Goal: Transaction & Acquisition: Purchase product/service

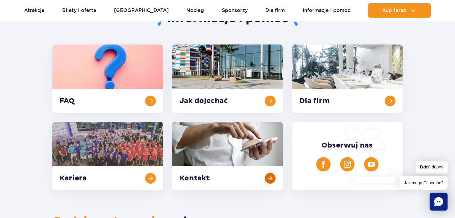
scroll to position [120, 0]
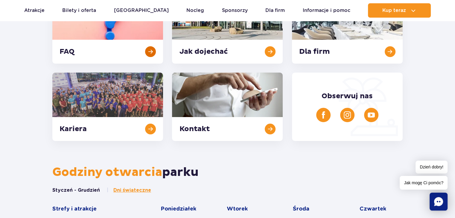
click at [110, 51] on link at bounding box center [107, 29] width 111 height 68
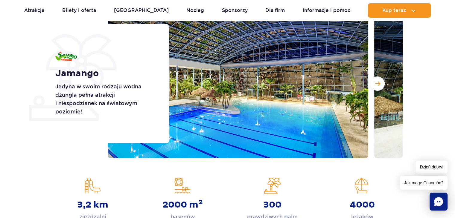
scroll to position [60, 0]
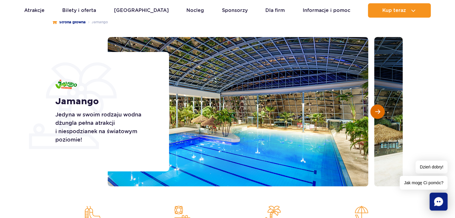
click at [377, 112] on span "Następny slajd" at bounding box center [377, 111] width 5 height 5
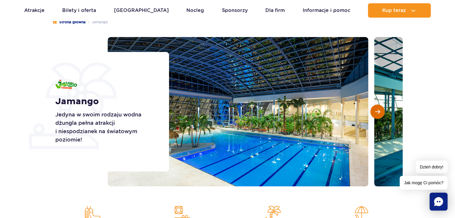
click at [377, 113] on span "Następny slajd" at bounding box center [377, 111] width 5 height 5
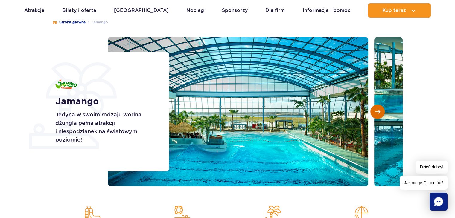
click at [377, 113] on span "Następny slajd" at bounding box center [377, 111] width 5 height 5
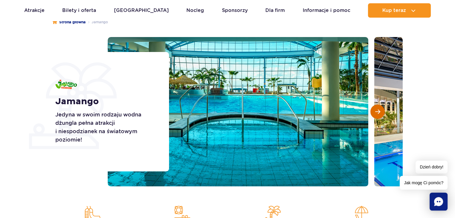
click at [377, 113] on span "Następny slajd" at bounding box center [377, 111] width 5 height 5
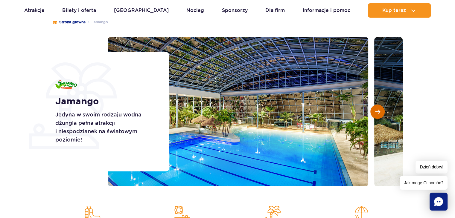
click at [377, 113] on span "Następny slajd" at bounding box center [377, 111] width 5 height 5
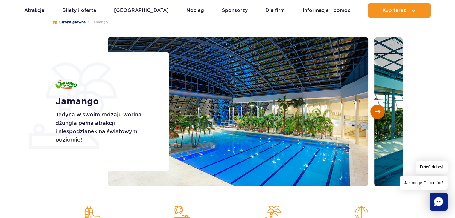
click at [377, 113] on span "Następny slajd" at bounding box center [377, 111] width 5 height 5
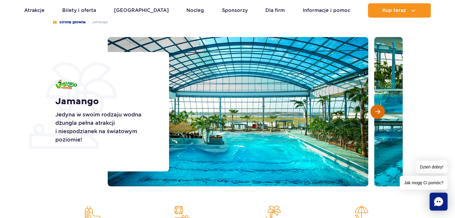
click at [377, 113] on span "Następny slajd" at bounding box center [377, 111] width 5 height 5
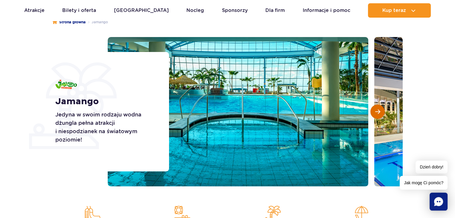
click at [377, 113] on span "Następny slajd" at bounding box center [377, 111] width 5 height 5
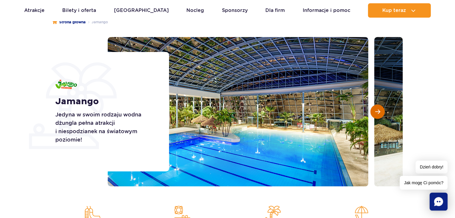
click at [377, 113] on span "Następny slajd" at bounding box center [377, 111] width 5 height 5
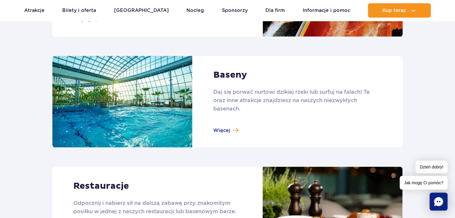
scroll to position [538, 0]
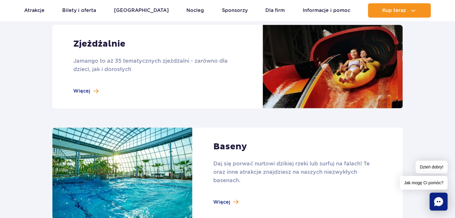
click at [93, 90] on link at bounding box center [227, 67] width 350 height 84
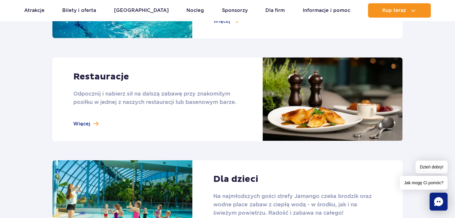
scroll to position [807, 0]
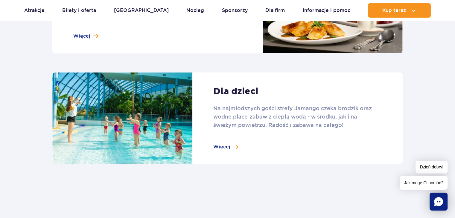
click at [441, 204] on icon "Chat" at bounding box center [438, 201] width 9 height 9
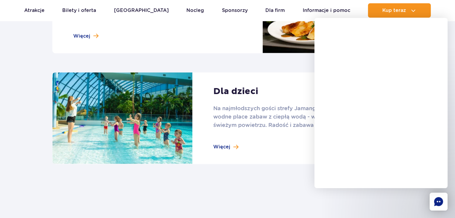
click at [237, 23] on link at bounding box center [227, 12] width 350 height 84
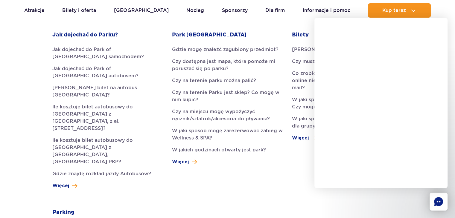
scroll to position [179, 0]
click at [193, 165] on span at bounding box center [194, 161] width 5 height 7
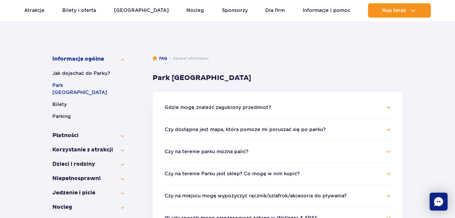
scroll to position [30, 0]
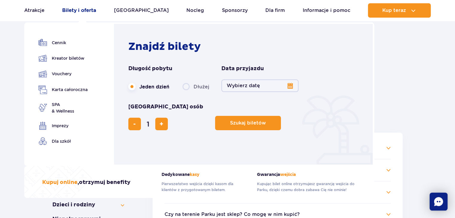
click at [91, 9] on link "Bilety i oferta" at bounding box center [79, 10] width 34 height 14
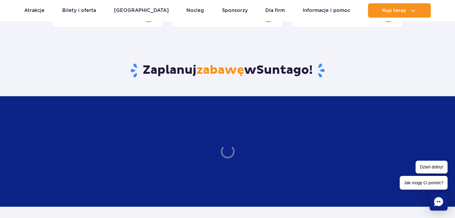
scroll to position [90, 0]
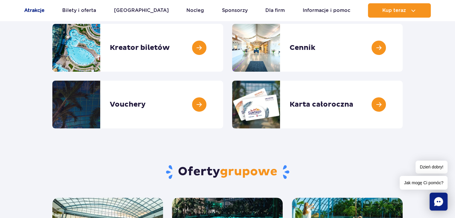
click at [39, 7] on link "Atrakcje" at bounding box center [34, 10] width 20 height 14
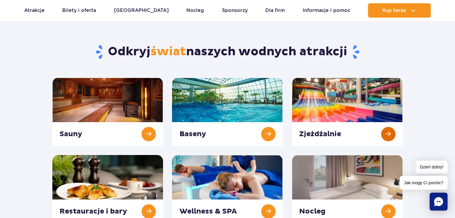
scroll to position [30, 0]
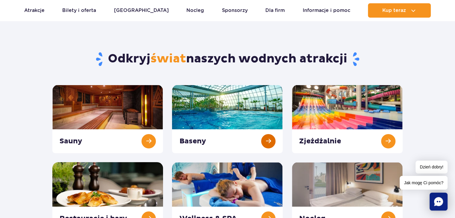
click at [198, 108] on link at bounding box center [227, 119] width 111 height 68
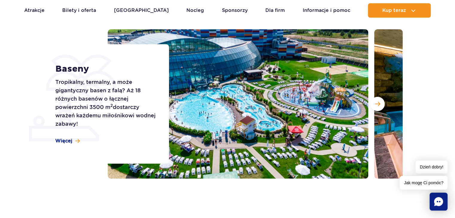
scroll to position [120, 0]
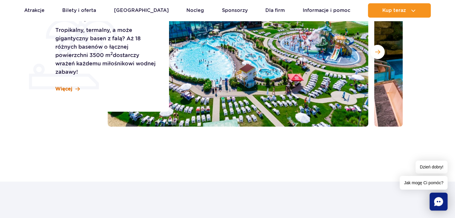
click at [76, 90] on span at bounding box center [77, 89] width 4 height 5
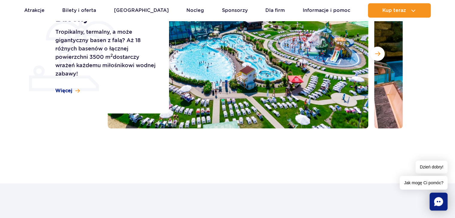
scroll to position [92, 0]
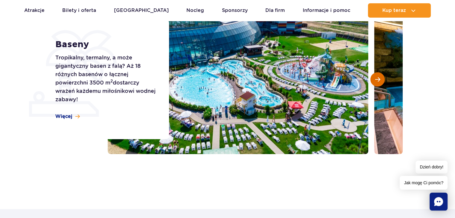
click at [377, 80] on span "Następny slajd" at bounding box center [377, 79] width 5 height 5
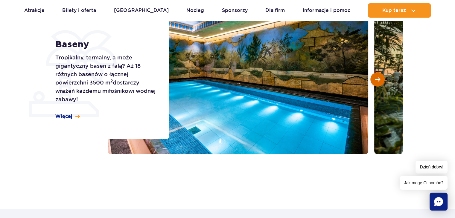
click at [376, 82] on button "Następny slajd" at bounding box center [377, 79] width 14 height 14
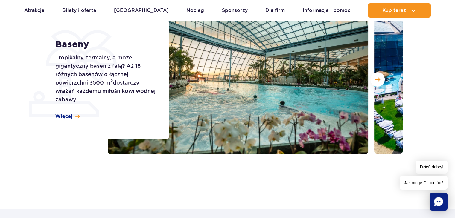
click at [83, 156] on div "Strona główna Wszystkie baseny Baseny Tropikalny, termalny, a może gigantyczny …" at bounding box center [227, 82] width 455 height 215
drag, startPoint x: 55, startPoint y: 90, endPoint x: 39, endPoint y: 92, distance: 15.4
click at [53, 90] on div "Baseny Tropikalny, termalny, a może gigantyczny basen z falą? Aż 18 różnych bas…" at bounding box center [108, 80] width 121 height 120
drag, startPoint x: 46, startPoint y: 100, endPoint x: 57, endPoint y: 105, distance: 12.4
click at [50, 101] on div "Baseny Tropikalny, termalny, a może gigantyczny basen z falą? Aż 18 różnych bas…" at bounding box center [108, 80] width 121 height 120
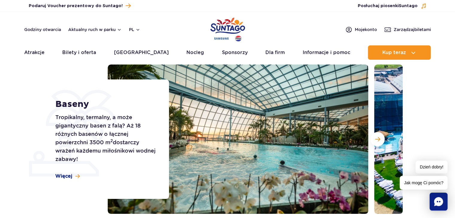
scroll to position [0, 0]
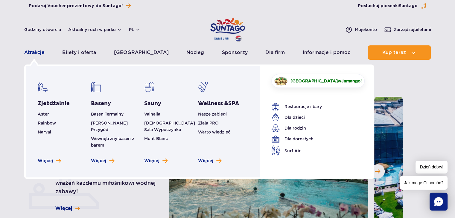
click at [33, 54] on link "Atrakcje" at bounding box center [34, 52] width 20 height 14
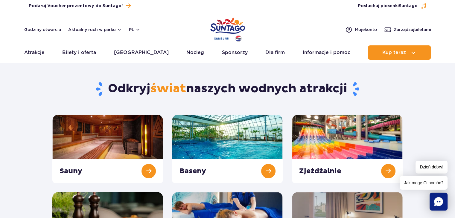
click at [399, 88] on h1 "Odkryj świat naszych wodnych atrakcji" at bounding box center [227, 89] width 350 height 16
click at [217, 126] on link at bounding box center [227, 149] width 111 height 68
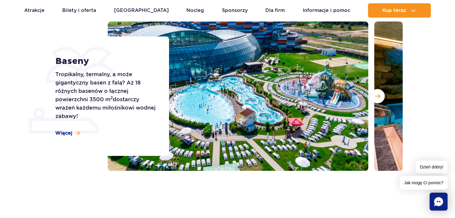
scroll to position [30, 0]
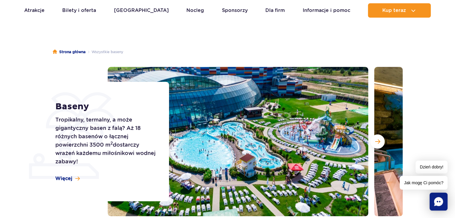
click at [440, 205] on icon "Chat" at bounding box center [438, 201] width 9 height 9
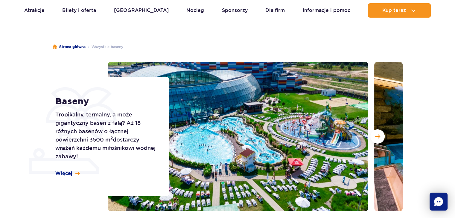
scroll to position [60, 0]
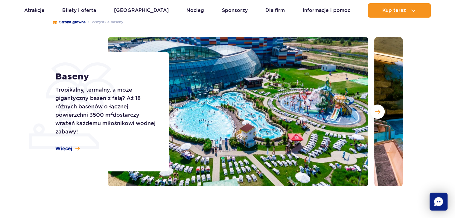
click at [442, 198] on rect "Chat" at bounding box center [438, 202] width 18 height 18
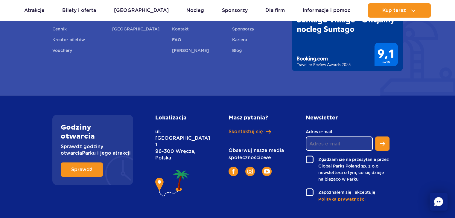
scroll to position [1951, 0]
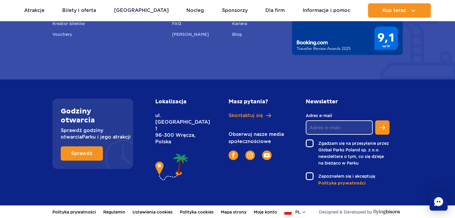
click at [440, 207] on rect "Chat" at bounding box center [438, 202] width 18 height 18
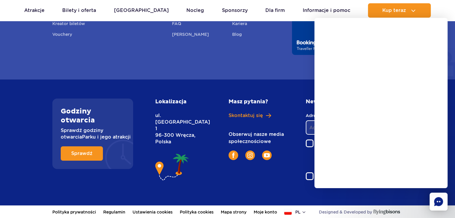
click at [439, 202] on icon "Chat" at bounding box center [438, 201] width 9 height 9
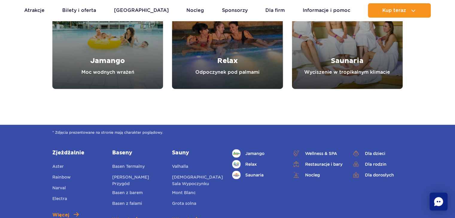
scroll to position [1742, 0]
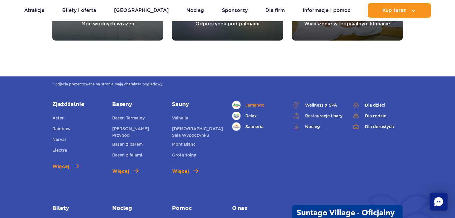
click at [257, 108] on link "Jamango" at bounding box center [257, 105] width 51 height 8
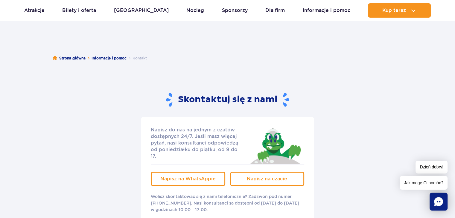
scroll to position [60, 0]
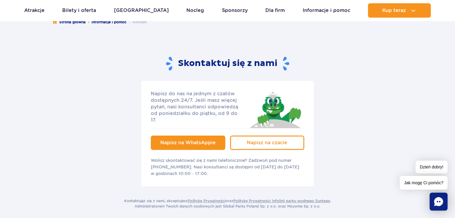
click at [200, 140] on span "Napisz na WhatsAppie" at bounding box center [187, 143] width 55 height 6
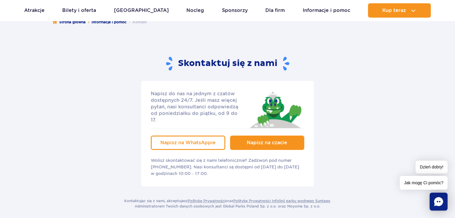
click at [272, 140] on span "Napisz na czacie" at bounding box center [267, 143] width 40 height 6
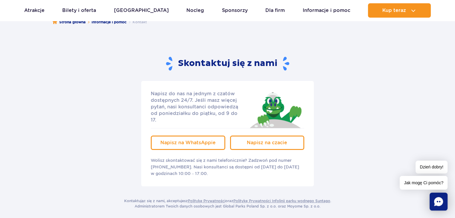
click at [441, 198] on rect "Chat" at bounding box center [438, 202] width 18 height 18
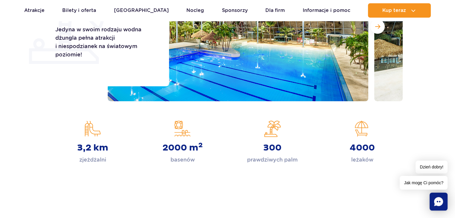
scroll to position [60, 0]
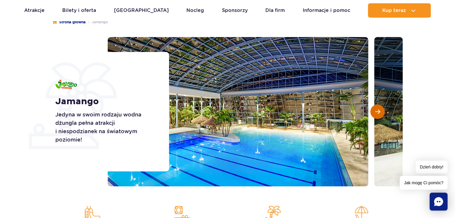
click at [377, 111] on span "Następny slajd" at bounding box center [377, 111] width 5 height 5
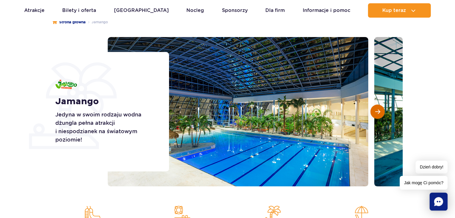
click at [377, 111] on span "Następny slajd" at bounding box center [377, 111] width 5 height 5
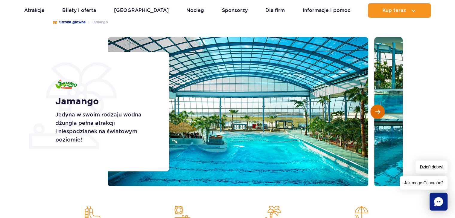
click at [377, 111] on span "Następny slajd" at bounding box center [377, 111] width 5 height 5
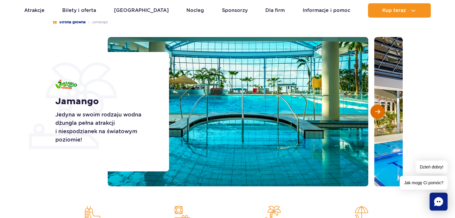
click at [377, 111] on span "Następny slajd" at bounding box center [377, 111] width 5 height 5
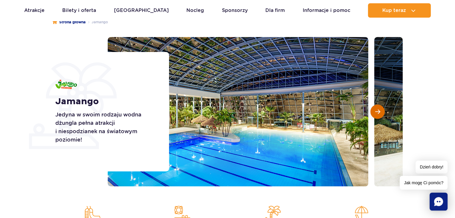
click at [377, 111] on span "Następny slajd" at bounding box center [377, 111] width 5 height 5
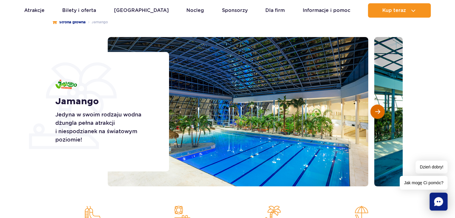
click at [377, 111] on span "Następny slajd" at bounding box center [377, 111] width 5 height 5
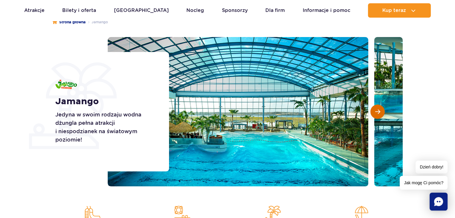
click at [377, 111] on span "Następny slajd" at bounding box center [377, 111] width 5 height 5
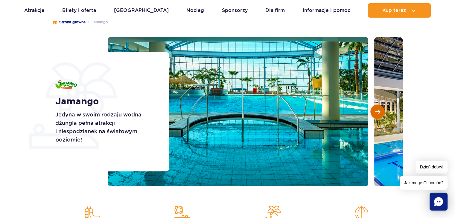
click at [377, 111] on span "Następny slajd" at bounding box center [377, 111] width 5 height 5
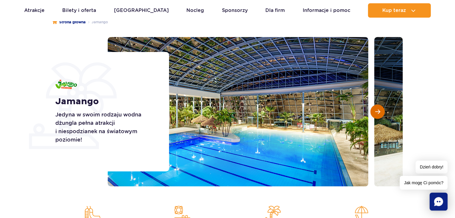
click at [377, 111] on span "Następny slajd" at bounding box center [377, 111] width 5 height 5
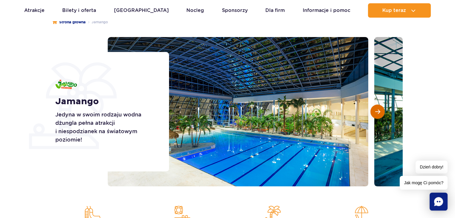
click at [377, 111] on span "Następny slajd" at bounding box center [377, 111] width 5 height 5
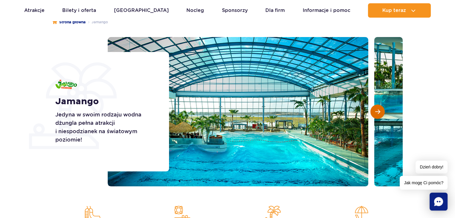
click at [377, 111] on span "Następny slajd" at bounding box center [377, 111] width 5 height 5
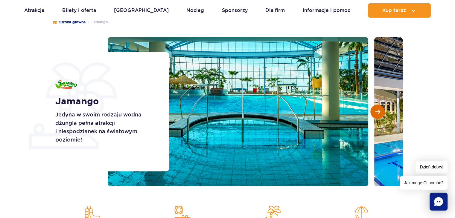
click at [377, 111] on span "Następny slajd" at bounding box center [377, 111] width 5 height 5
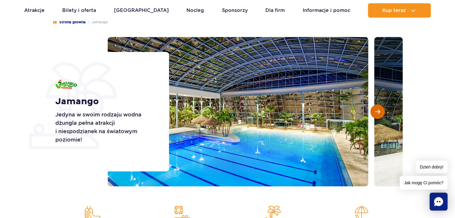
click at [377, 111] on span "Następny slajd" at bounding box center [377, 111] width 5 height 5
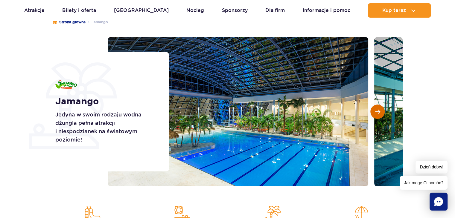
click at [377, 111] on span "Następny slajd" at bounding box center [377, 111] width 5 height 5
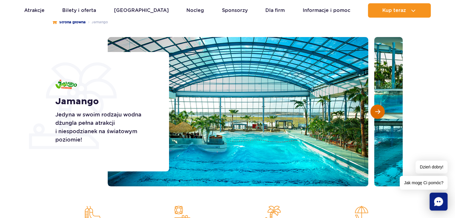
click at [377, 111] on span "Następny slajd" at bounding box center [377, 111] width 5 height 5
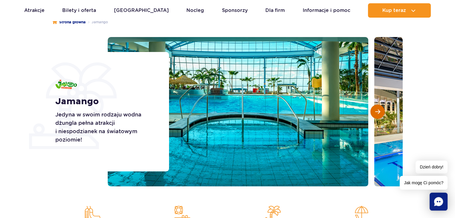
click at [377, 111] on span "Następny slajd" at bounding box center [377, 111] width 5 height 5
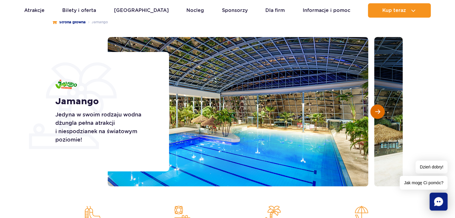
click at [377, 111] on span "Następny slajd" at bounding box center [377, 111] width 5 height 5
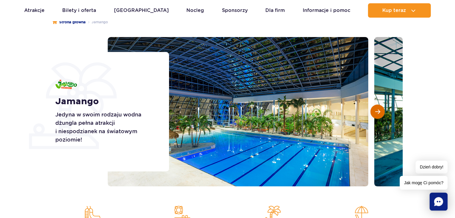
click at [377, 111] on span "Następny slajd" at bounding box center [377, 111] width 5 height 5
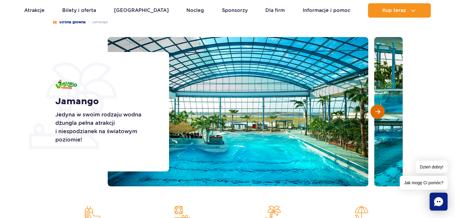
click at [377, 111] on span "Następny slajd" at bounding box center [377, 111] width 5 height 5
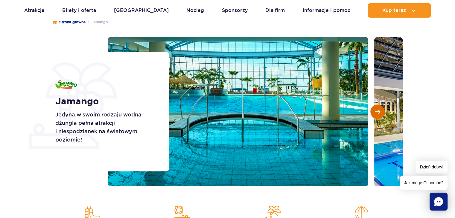
click at [377, 111] on span "Następny slajd" at bounding box center [377, 111] width 5 height 5
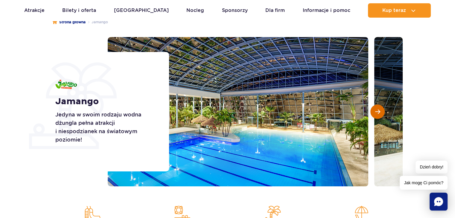
click at [377, 111] on span "Następny slajd" at bounding box center [377, 111] width 5 height 5
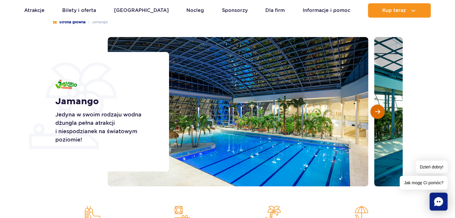
click at [377, 111] on span "Następny slajd" at bounding box center [377, 111] width 5 height 5
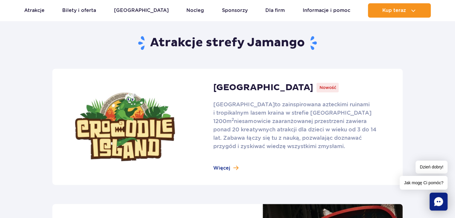
scroll to position [389, 0]
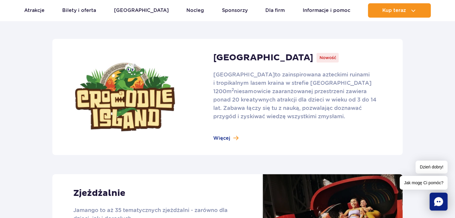
click at [234, 137] on link at bounding box center [227, 97] width 350 height 116
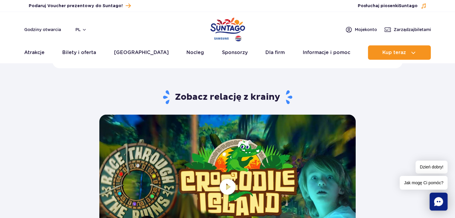
scroll to position [901, 0]
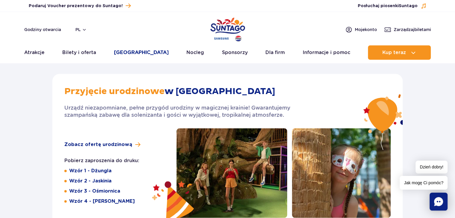
click at [137, 53] on link "[GEOGRAPHIC_DATA]" at bounding box center [141, 52] width 55 height 14
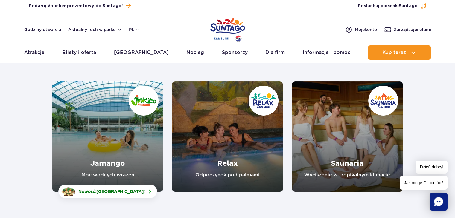
scroll to position [90, 0]
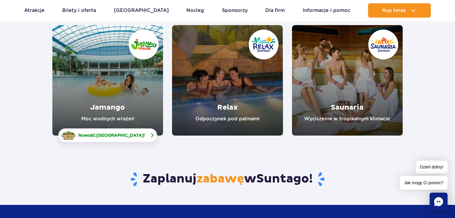
click at [119, 132] on link "Nowość: Crocodile Island !" at bounding box center [107, 136] width 99 height 14
click at [116, 103] on link "Jamango" at bounding box center [107, 80] width 111 height 111
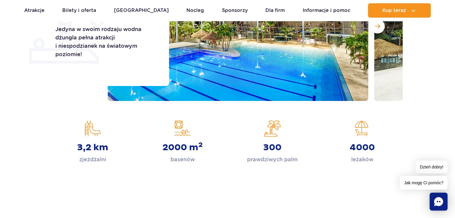
scroll to position [179, 0]
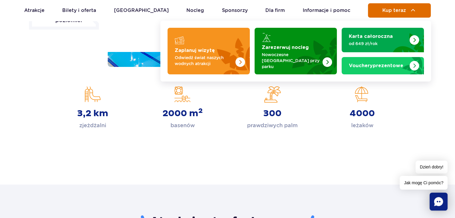
click at [402, 17] on button "Kup teraz" at bounding box center [399, 10] width 63 height 14
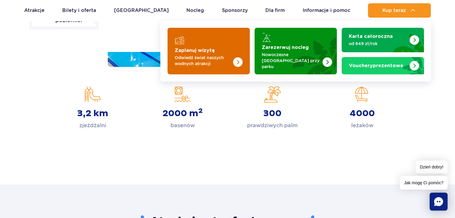
click at [216, 56] on p "Odwiedź świat naszych wodnych atrakcji" at bounding box center [204, 61] width 58 height 12
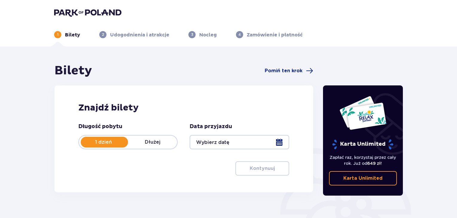
click at [284, 145] on div at bounding box center [239, 142] width 99 height 14
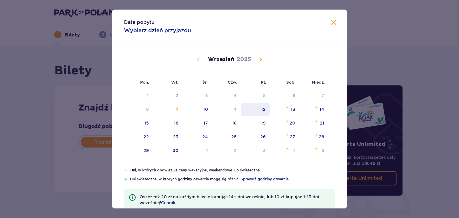
click at [263, 109] on div "12" at bounding box center [263, 109] width 4 height 6
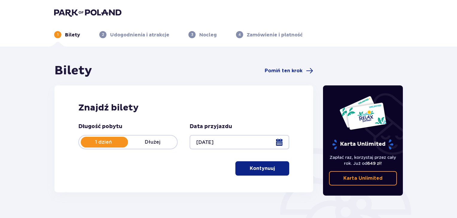
click at [262, 169] on p "Kontynuuj" at bounding box center [262, 168] width 25 height 7
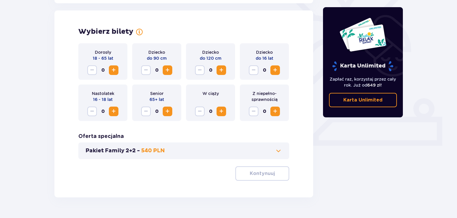
scroll to position [166, 0]
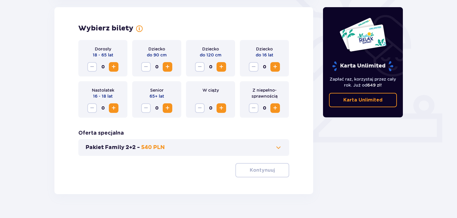
click at [111, 65] on span "Increase" at bounding box center [113, 66] width 7 height 7
click at [274, 66] on span "Increase" at bounding box center [274, 66] width 7 height 7
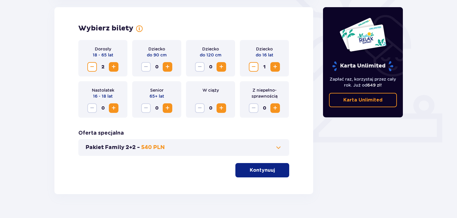
click at [276, 170] on span "button" at bounding box center [275, 170] width 7 height 7
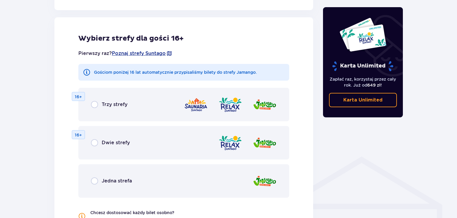
scroll to position [332, 0]
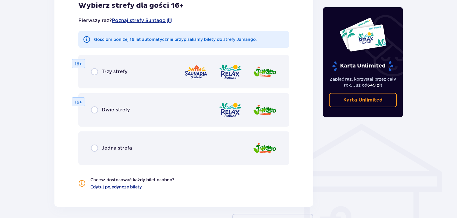
click at [98, 143] on div "Jedna strefa" at bounding box center [183, 148] width 211 height 33
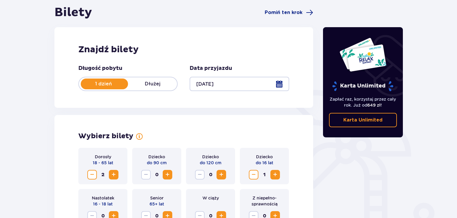
scroll to position [0, 0]
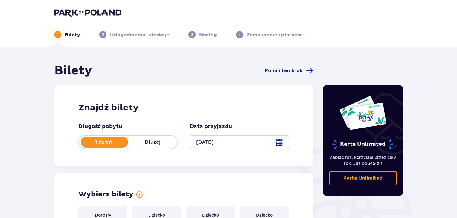
click at [213, 146] on div at bounding box center [239, 142] width 99 height 14
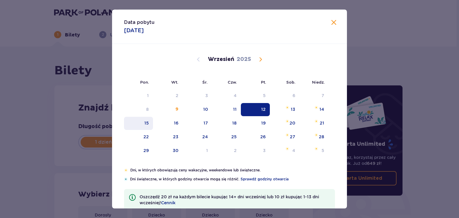
drag, startPoint x: 142, startPoint y: 123, endPoint x: 147, endPoint y: 124, distance: 5.0
click at [143, 123] on div "15" at bounding box center [138, 123] width 29 height 13
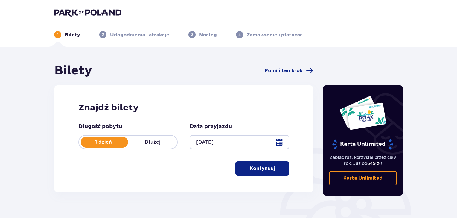
click at [264, 170] on p "Kontynuuj" at bounding box center [262, 168] width 25 height 7
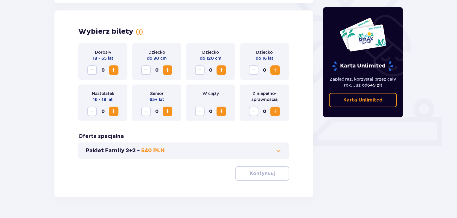
scroll to position [166, 0]
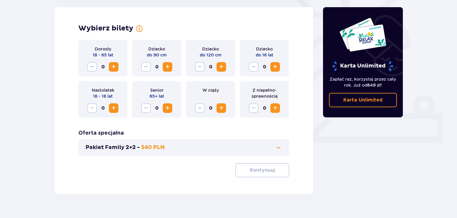
click at [114, 67] on span "Increase" at bounding box center [113, 66] width 7 height 7
click at [277, 67] on span "Increase" at bounding box center [274, 66] width 7 height 7
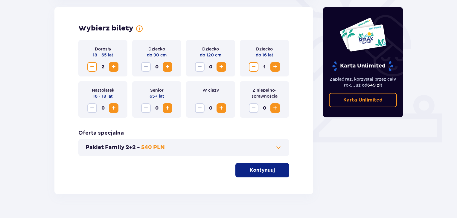
click at [266, 174] on button "Kontynuuj" at bounding box center [262, 170] width 54 height 14
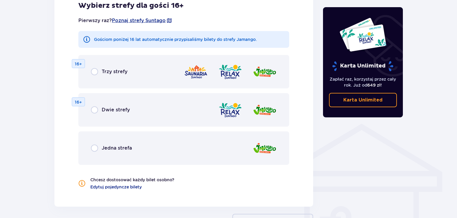
drag, startPoint x: 99, startPoint y: 173, endPoint x: 91, endPoint y: 154, distance: 20.1
click at [98, 169] on div "Pierwszy raz? Poznaj strefy Suntago Gościom poniżej 16 lat automatycznie przypi…" at bounding box center [183, 100] width 211 height 180
click at [91, 154] on div "Jedna strefa" at bounding box center [183, 148] width 211 height 33
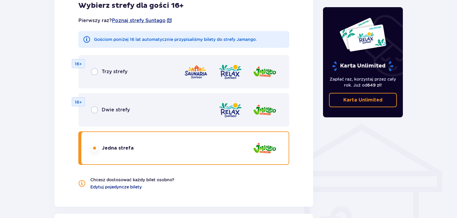
click at [92, 152] on div "Pierwszy raz? Poznaj strefy Suntago Gościom poniżej 16 lat automatycznie przypi…" at bounding box center [183, 100] width 211 height 180
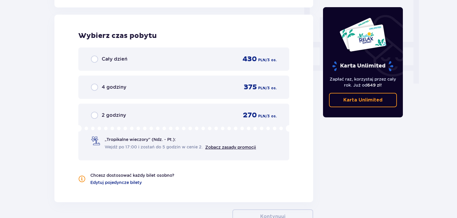
scroll to position [561, 0]
click at [122, 64] on div "Cały dzień 430 PLN / 3 os." at bounding box center [183, 58] width 211 height 23
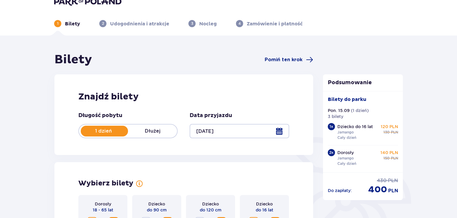
scroll to position [0, 0]
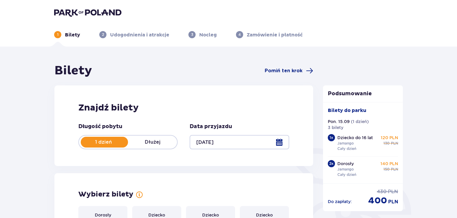
click at [285, 144] on div at bounding box center [239, 142] width 99 height 14
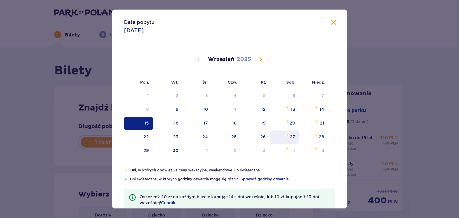
drag, startPoint x: 285, startPoint y: 144, endPoint x: 276, endPoint y: 140, distance: 10.0
click at [276, 140] on div "27" at bounding box center [285, 137] width 30 height 13
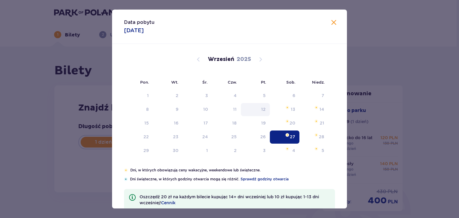
click at [260, 113] on div "12" at bounding box center [255, 109] width 29 height 13
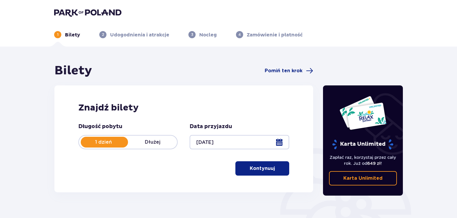
click at [274, 139] on div at bounding box center [239, 142] width 99 height 14
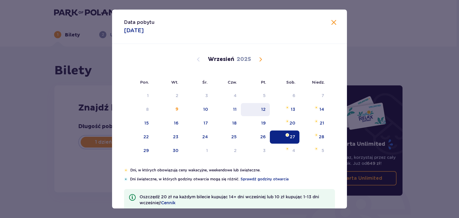
click at [262, 109] on div "12" at bounding box center [263, 109] width 4 height 6
type input "12.09.25"
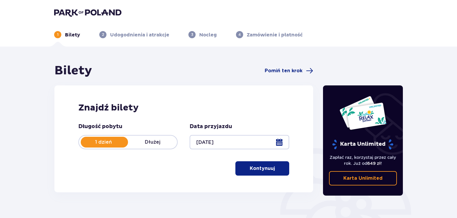
click at [268, 164] on button "Kontynuuj" at bounding box center [262, 168] width 54 height 14
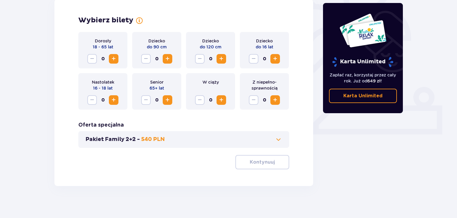
scroll to position [178, 0]
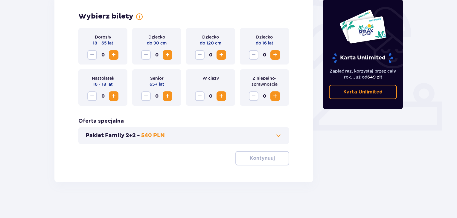
click at [115, 55] on span "Increase" at bounding box center [113, 54] width 7 height 7
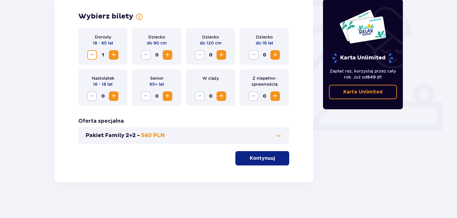
click at [115, 55] on span "Increase" at bounding box center [113, 54] width 7 height 7
click at [275, 53] on span "Increase" at bounding box center [274, 54] width 7 height 7
click at [265, 156] on p "Kontynuuj" at bounding box center [262, 158] width 25 height 7
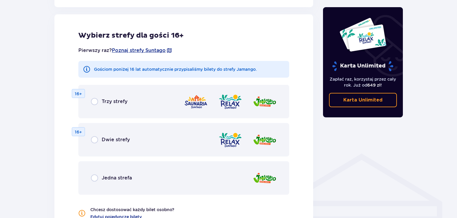
scroll to position [332, 0]
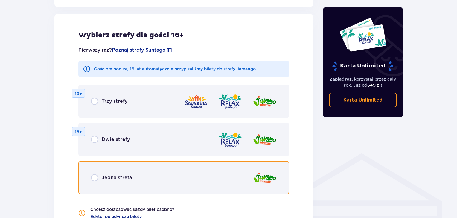
click at [94, 178] on input "radio" at bounding box center [94, 177] width 7 height 7
radio input "true"
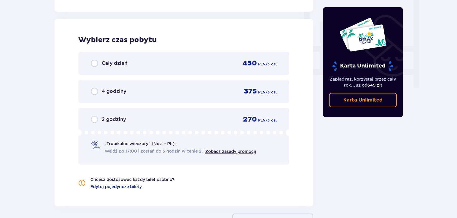
scroll to position [561, 0]
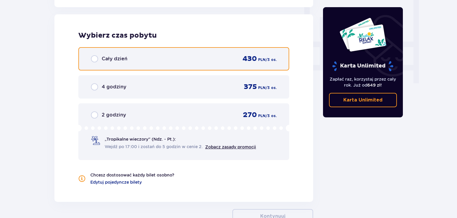
click at [95, 56] on input "radio" at bounding box center [94, 58] width 7 height 7
radio input "true"
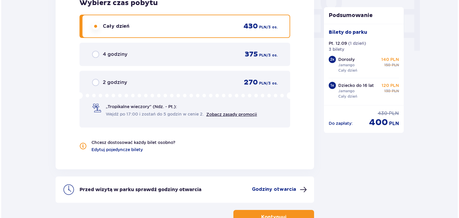
scroll to position [636, 0]
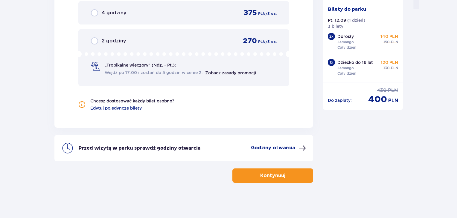
click at [302, 147] on span at bounding box center [302, 148] width 7 height 7
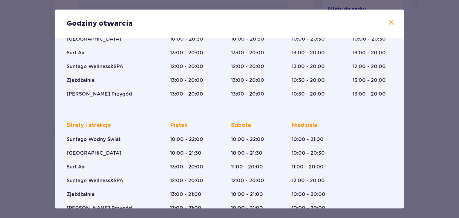
scroll to position [92, 0]
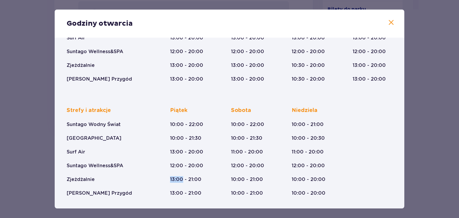
drag, startPoint x: 183, startPoint y: 180, endPoint x: 169, endPoint y: 174, distance: 15.2
click at [169, 174] on div "Strefy i atrakcje Suntago Wodny Świat Crocodile Island Surf Air Suntago Wellnes…" at bounding box center [230, 146] width 326 height 99
drag, startPoint x: 170, startPoint y: 124, endPoint x: 203, endPoint y: 131, distance: 34.1
click at [203, 131] on div "Strefy i atrakcje Suntago Wodny Świat Crocodile Island Surf Air Suntago Wellnes…" at bounding box center [230, 146] width 326 height 99
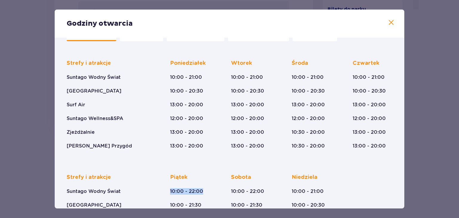
scroll to position [0, 0]
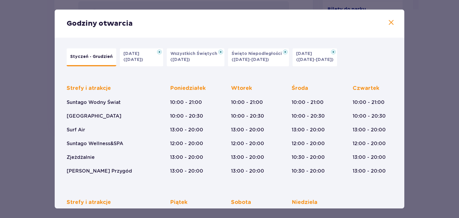
click at [135, 59] on p "(31.10.25)" at bounding box center [133, 60] width 20 height 6
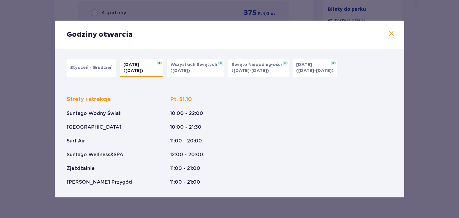
drag, startPoint x: 183, startPoint y: 65, endPoint x: 178, endPoint y: 67, distance: 5.1
click at [181, 66] on p "Wszystkich Świętych" at bounding box center [195, 65] width 51 height 6
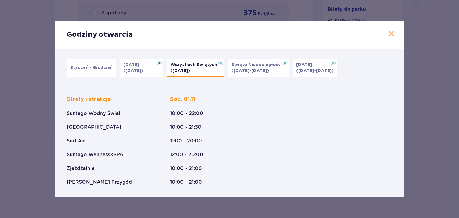
click at [243, 71] on p "(09.11-11.11.25)" at bounding box center [250, 71] width 37 height 6
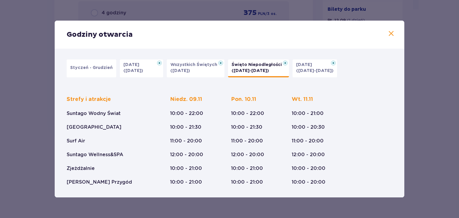
drag, startPoint x: 194, startPoint y: 72, endPoint x: 182, endPoint y: 76, distance: 12.6
click at [193, 72] on button "Wszystkich Świętych (01.11.25)" at bounding box center [196, 68] width 58 height 18
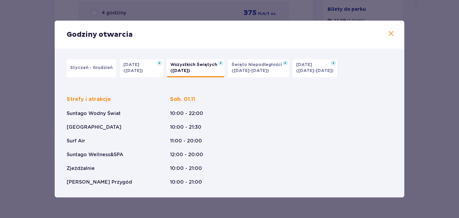
click at [158, 74] on button "Halloween (31.10.25)" at bounding box center [141, 68] width 43 height 18
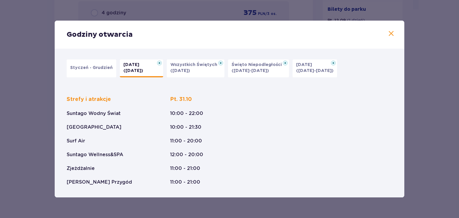
click at [94, 67] on p "Styczeń - Grudzień" at bounding box center [91, 68] width 42 height 6
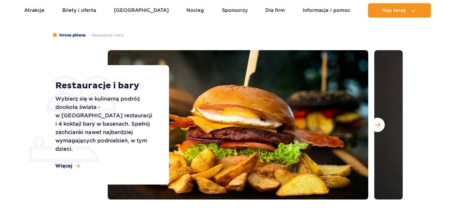
scroll to position [90, 0]
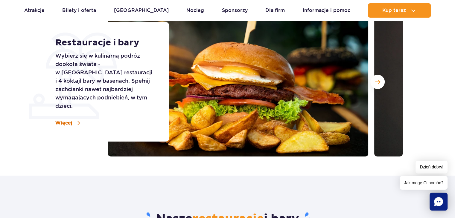
click at [75, 121] on span at bounding box center [77, 123] width 4 height 5
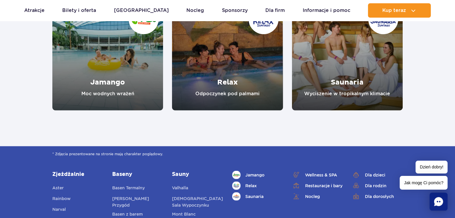
scroll to position [1133, 0]
